Goal: Task Accomplishment & Management: Manage account settings

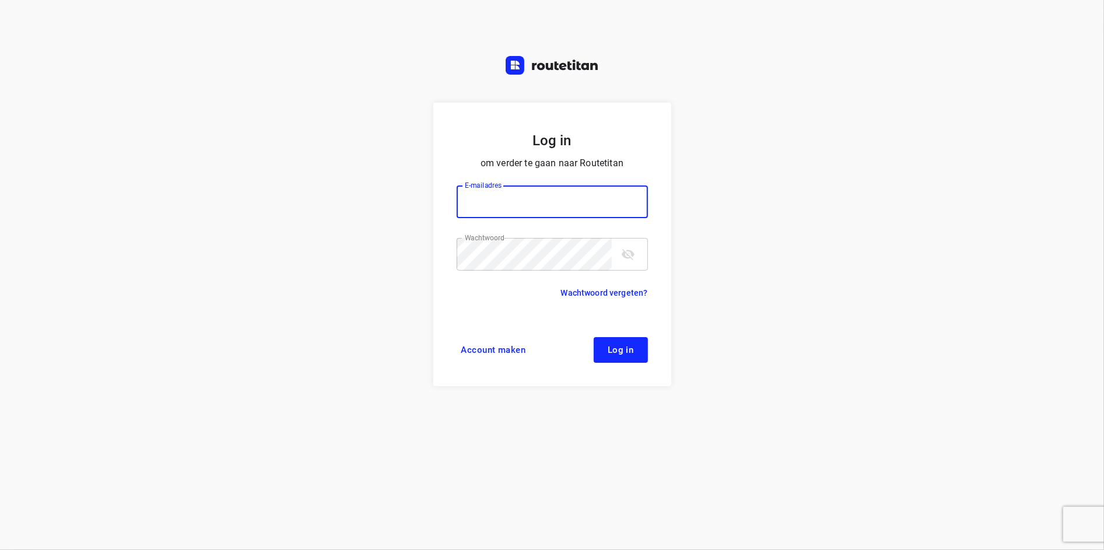
type input "[EMAIL_ADDRESS][DOMAIN_NAME]"
click at [633, 257] on icon "toggle password visibility" at bounding box center [628, 254] width 14 height 14
click at [626, 353] on span "Log in" at bounding box center [621, 349] width 26 height 9
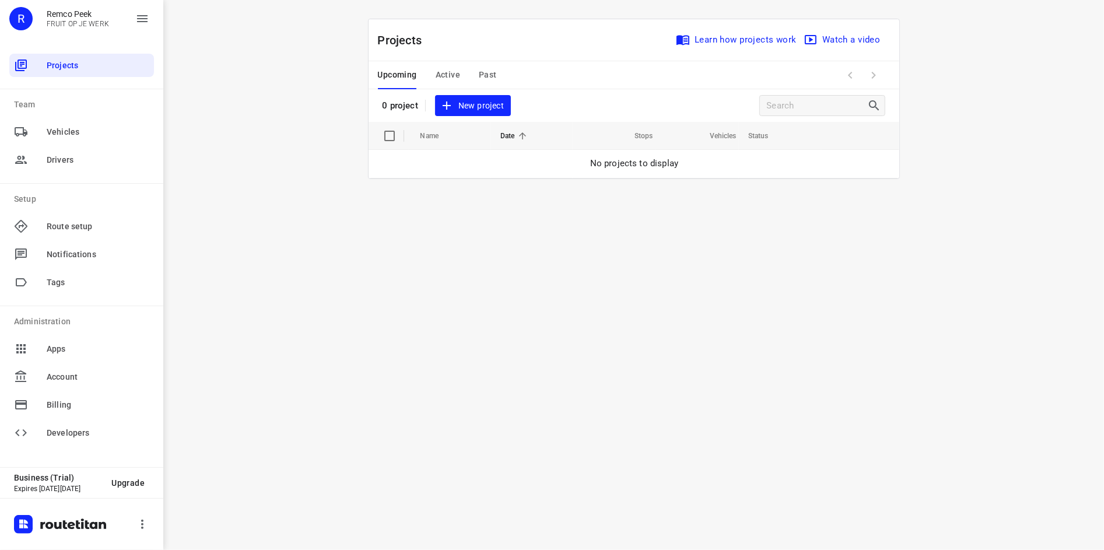
click at [493, 75] on span "Past" at bounding box center [488, 75] width 18 height 15
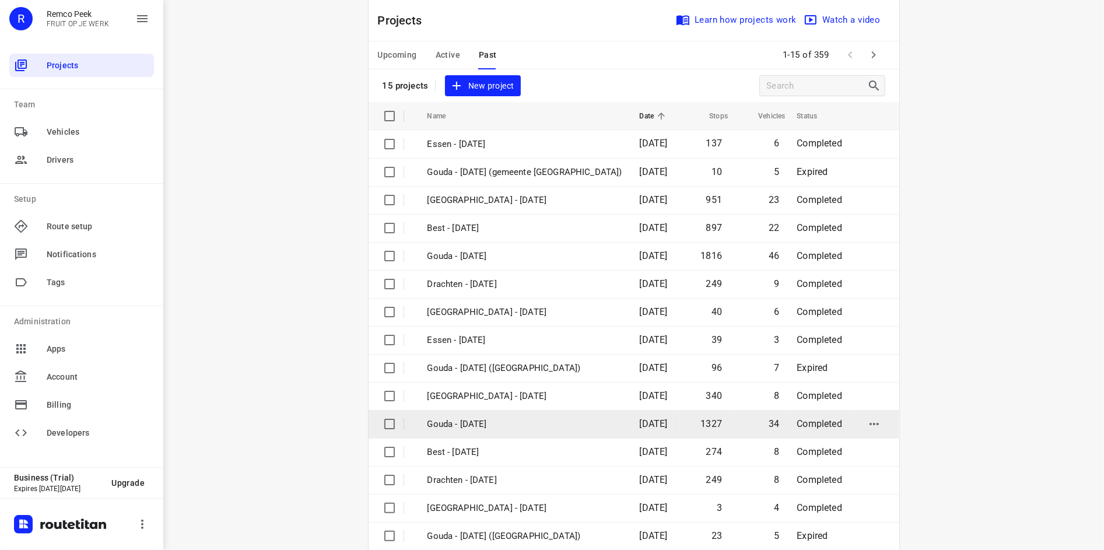
scroll to position [39, 0]
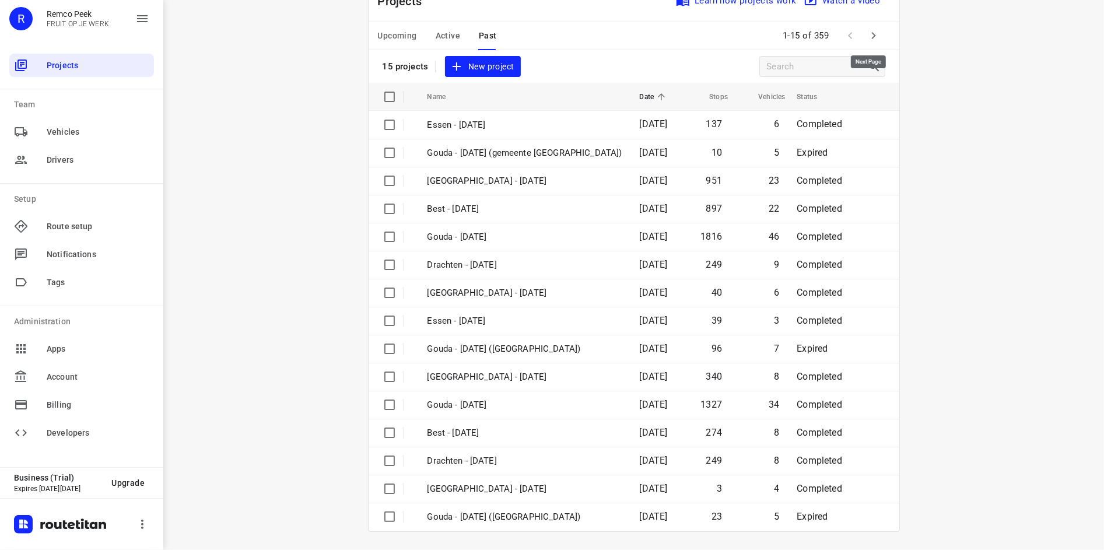
click at [866, 38] on icon "button" at bounding box center [873, 36] width 14 height 14
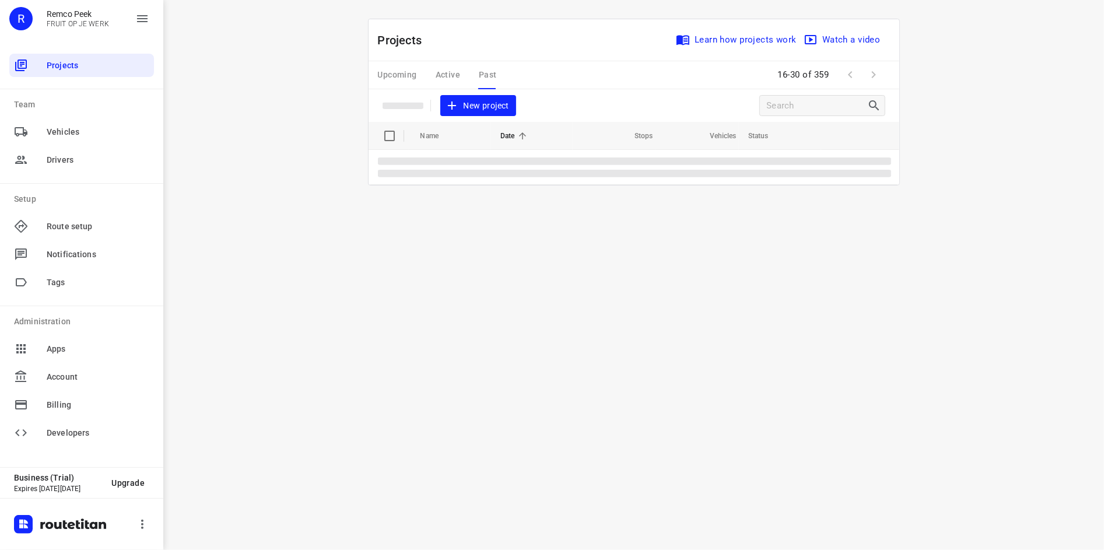
scroll to position [0, 0]
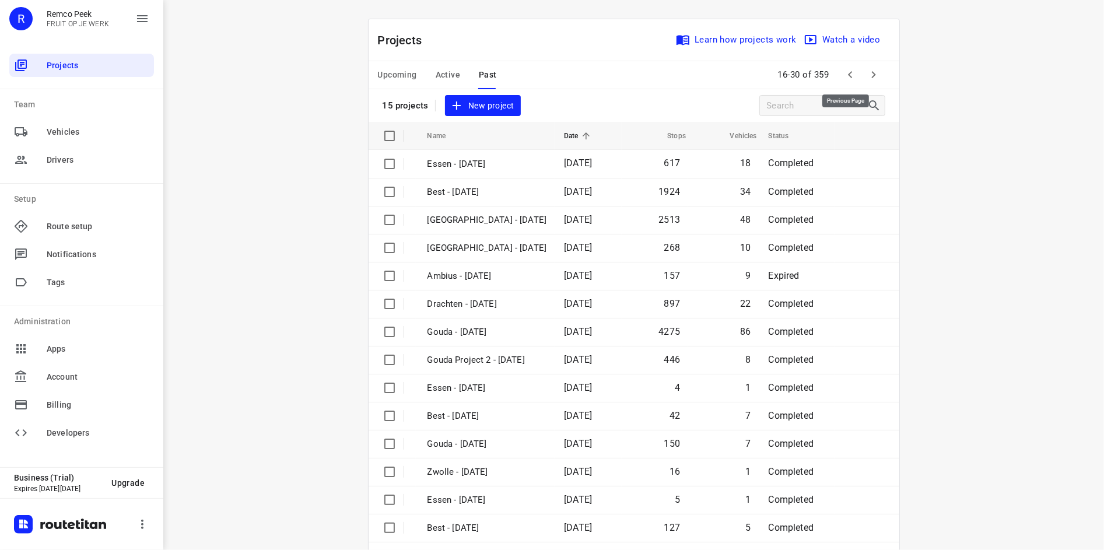
click at [848, 76] on icon "button" at bounding box center [850, 74] width 4 height 7
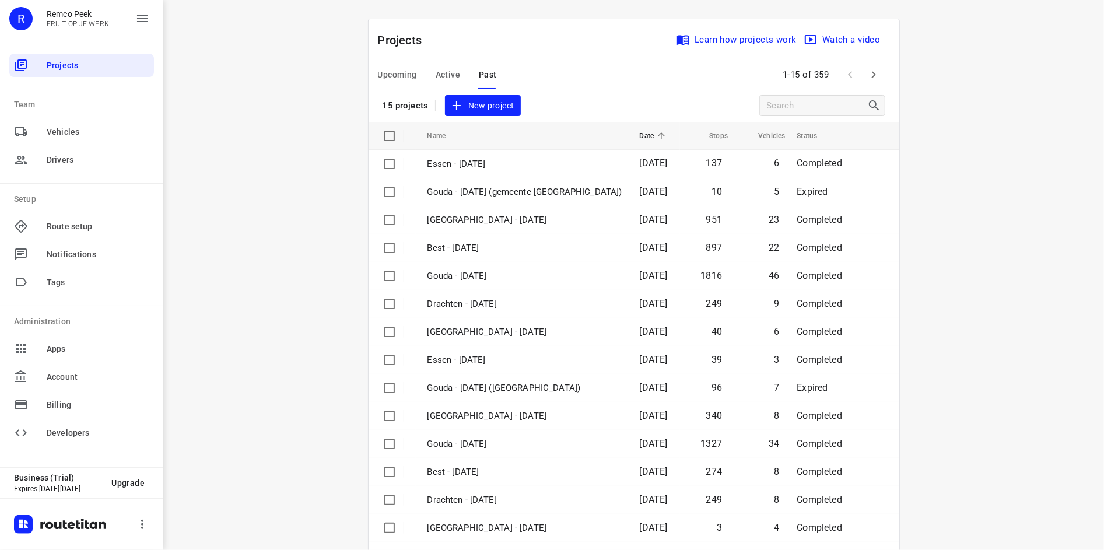
click at [914, 233] on div "i © 2025 Routetitan , © Stadia Maps , © OpenMapTiles © OpenStreetMap contributo…" at bounding box center [633, 275] width 940 height 550
click at [981, 291] on div "i © 2025 Routetitan , © Stadia Maps , © OpenMapTiles © OpenStreetMap contributo…" at bounding box center [633, 275] width 940 height 550
click at [988, 314] on div "i © 2025 Routetitan , © Stadia Maps , © OpenMapTiles © OpenStreetMap contributo…" at bounding box center [633, 275] width 940 height 550
click at [300, 291] on div "i © 2025 Routetitan , © Stadia Maps , © OpenMapTiles © OpenStreetMap contributo…" at bounding box center [633, 275] width 940 height 550
click at [437, 78] on span "Active" at bounding box center [448, 75] width 24 height 15
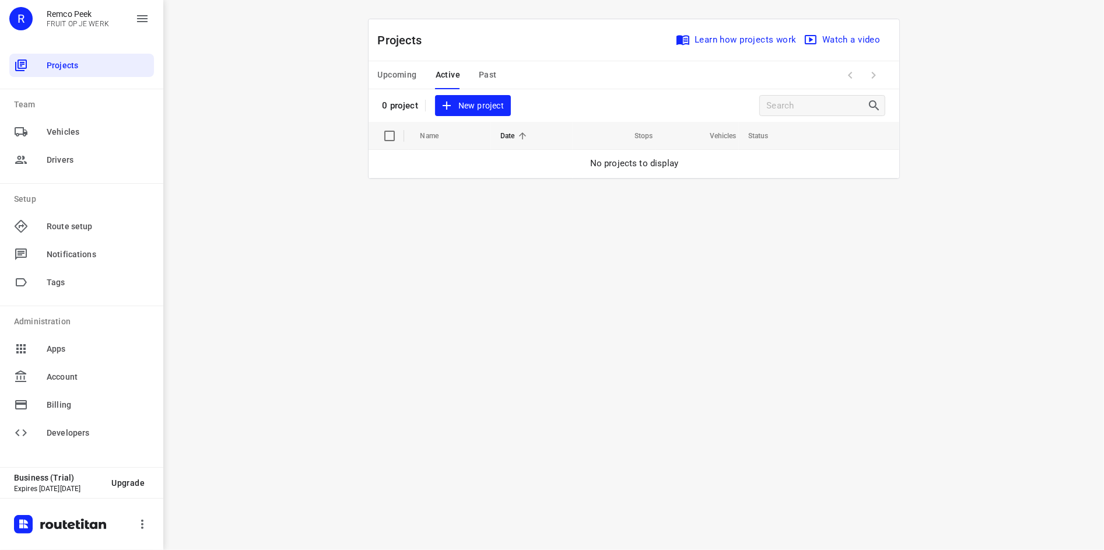
click at [391, 78] on span "Upcoming" at bounding box center [397, 75] width 39 height 15
click at [489, 76] on span "Past" at bounding box center [488, 75] width 18 height 15
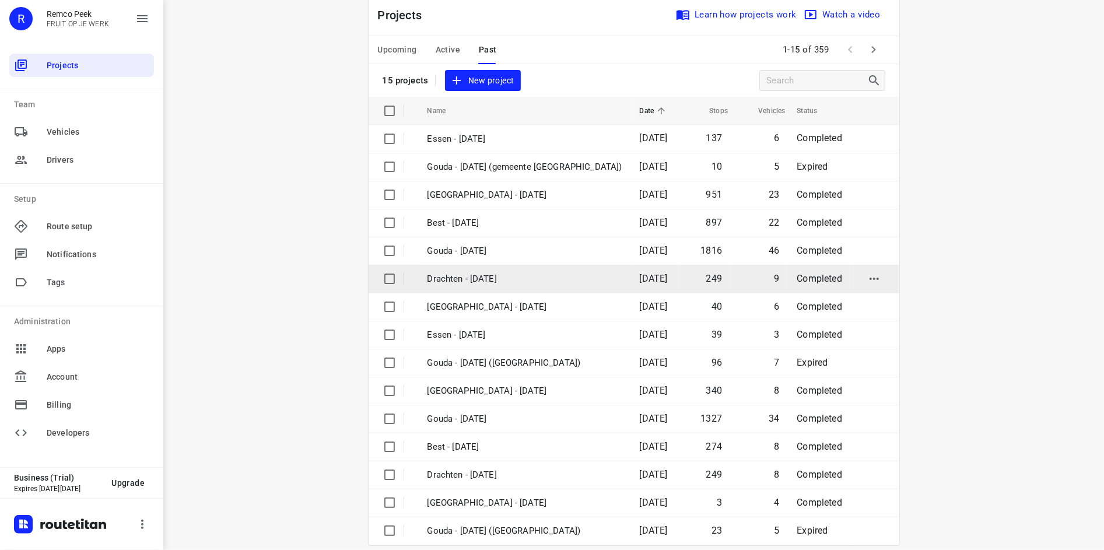
scroll to position [39, 0]
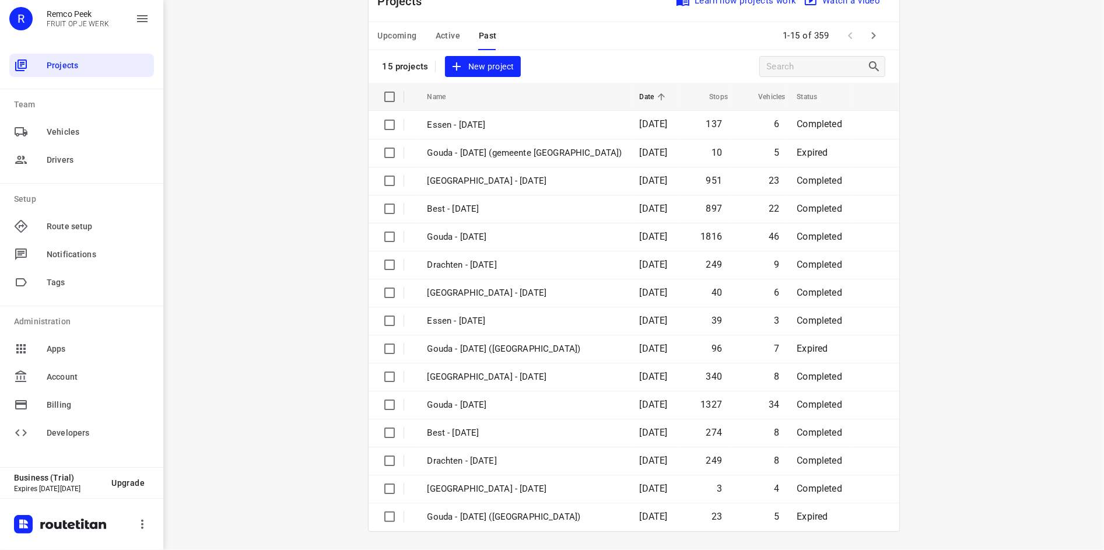
click at [934, 124] on div "i © 2025 Routetitan , © Stadia Maps , © OpenMapTiles © OpenStreetMap contributo…" at bounding box center [633, 275] width 940 height 550
click at [324, 382] on div "i © 2025 Routetitan , © Stadia Maps , © OpenMapTiles © OpenStreetMap contributo…" at bounding box center [633, 275] width 940 height 550
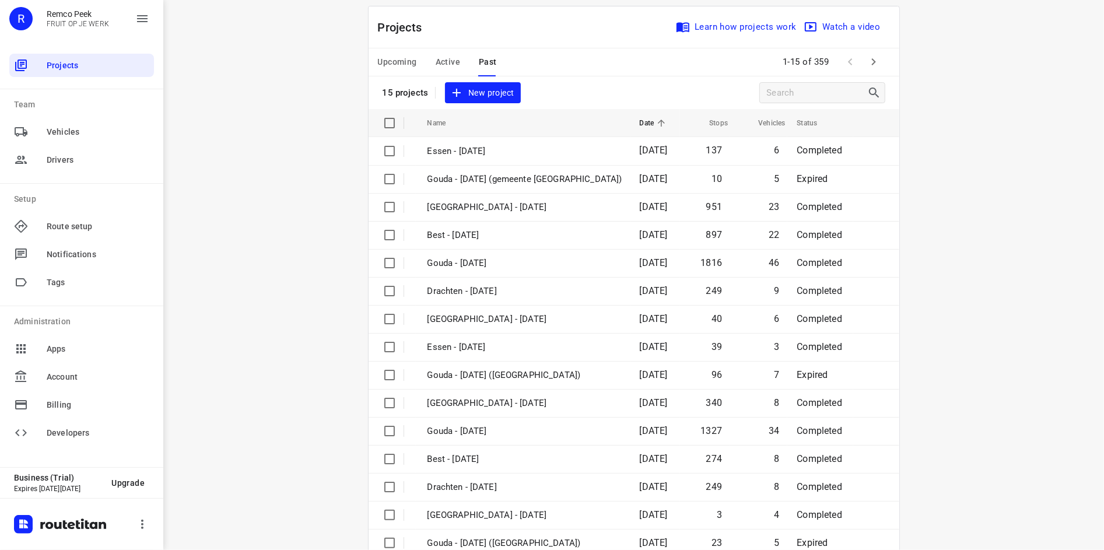
scroll to position [0, 0]
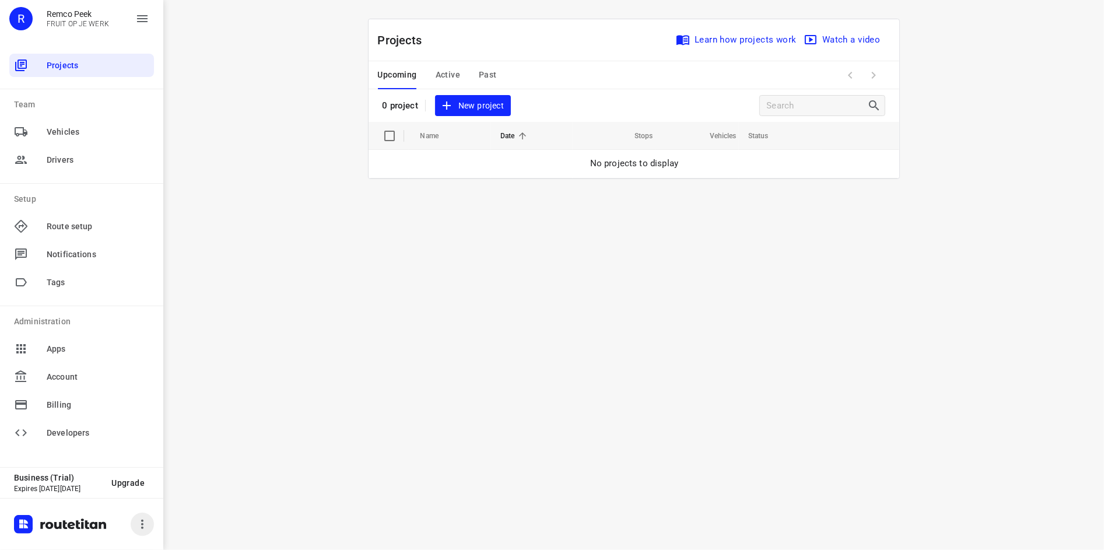
click at [133, 518] on button "button" at bounding box center [142, 523] width 23 height 23
click at [130, 498] on li "Logout" at bounding box center [154, 491] width 145 height 23
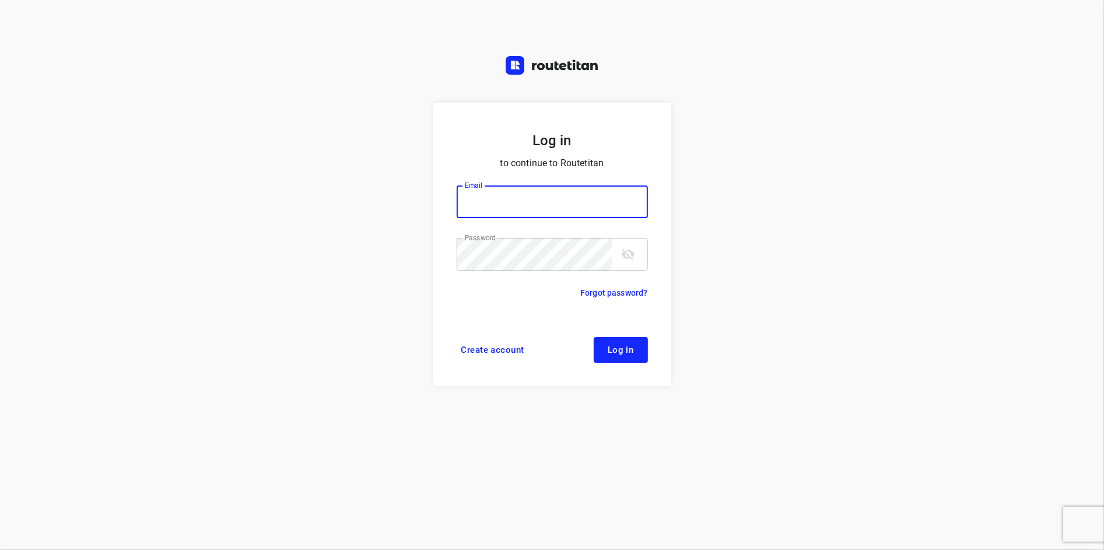
type input "[EMAIL_ADDRESS][DOMAIN_NAME]"
click at [626, 257] on icon "toggle password visibility" at bounding box center [628, 254] width 13 height 11
